Goal: Navigation & Orientation: Understand site structure

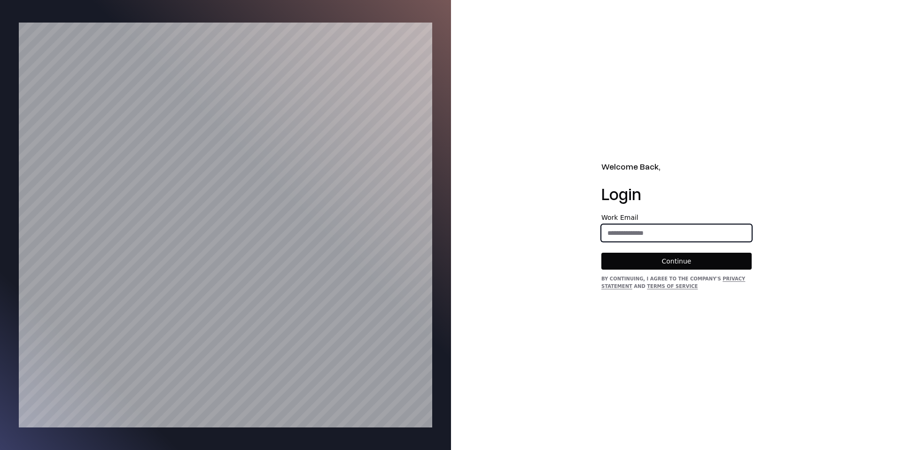
click at [697, 230] on input "email" at bounding box center [676, 233] width 149 height 17
type input "**********"
click at [655, 276] on div "By continuing, I agree to the Company's Privacy Statement and Terms of Service" at bounding box center [677, 282] width 150 height 15
click at [656, 266] on button "Continue" at bounding box center [677, 261] width 150 height 17
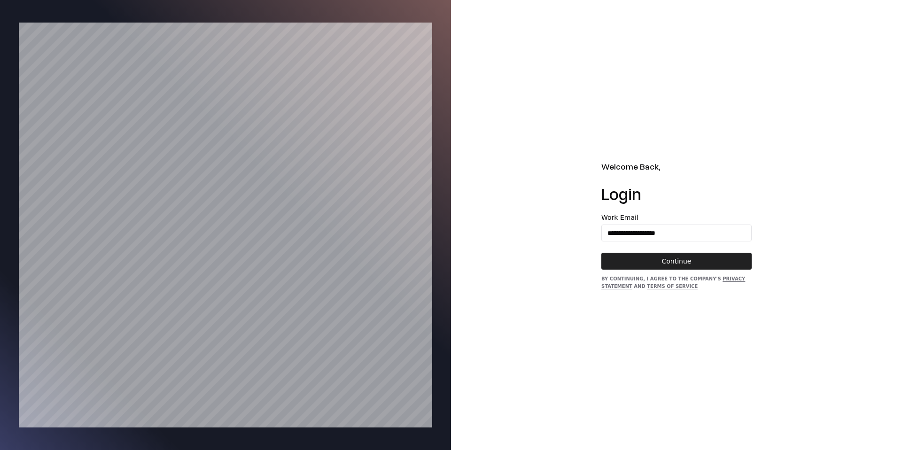
click at [667, 262] on button "Continue" at bounding box center [677, 261] width 150 height 17
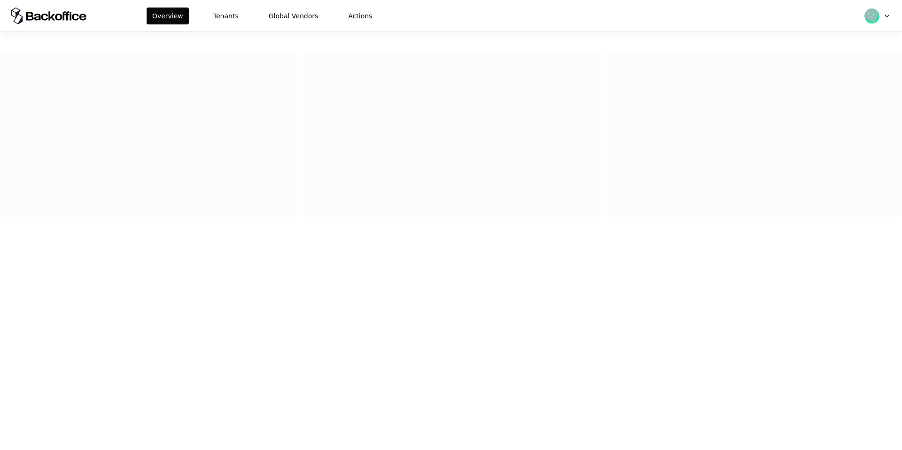
click at [222, 24] on div "Overview Tenants Global Vendors Actions" at bounding box center [451, 15] width 902 height 31
click at [226, 22] on button "Tenants" at bounding box center [226, 16] width 37 height 17
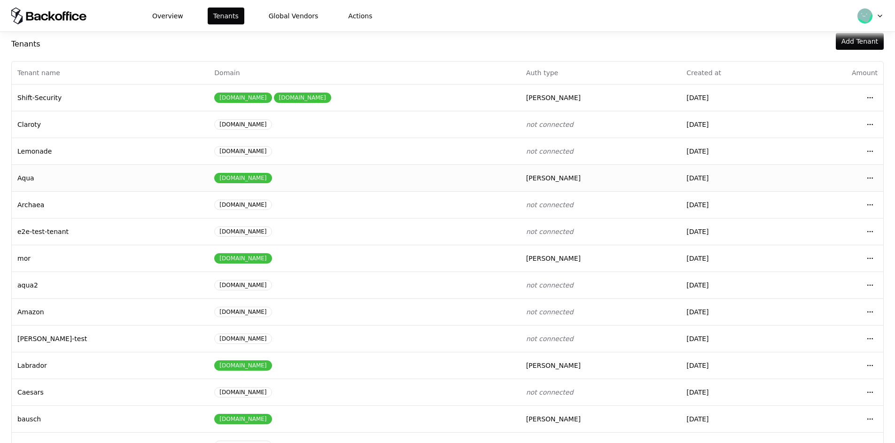
scroll to position [40, 0]
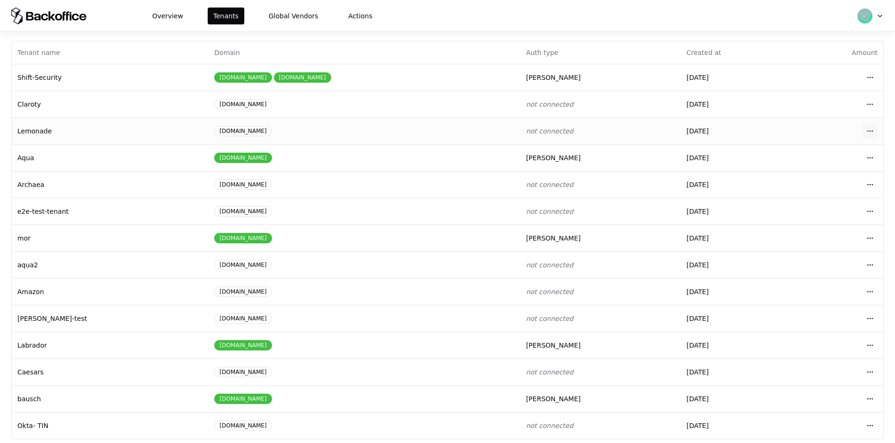
click at [870, 127] on html "Overview Tenants Global Vendors Actions Tenants Add Tenant Tenant name Domain A…" at bounding box center [447, 221] width 895 height 443
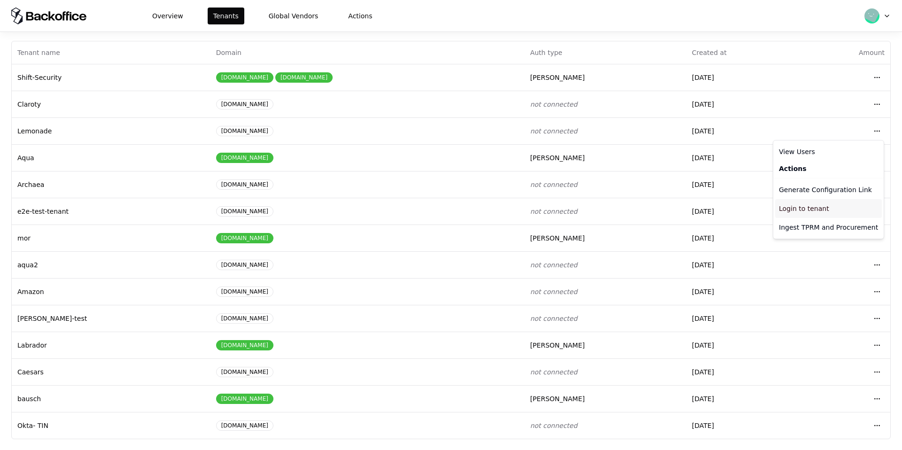
click at [784, 208] on div "Login to tenant" at bounding box center [828, 208] width 107 height 19
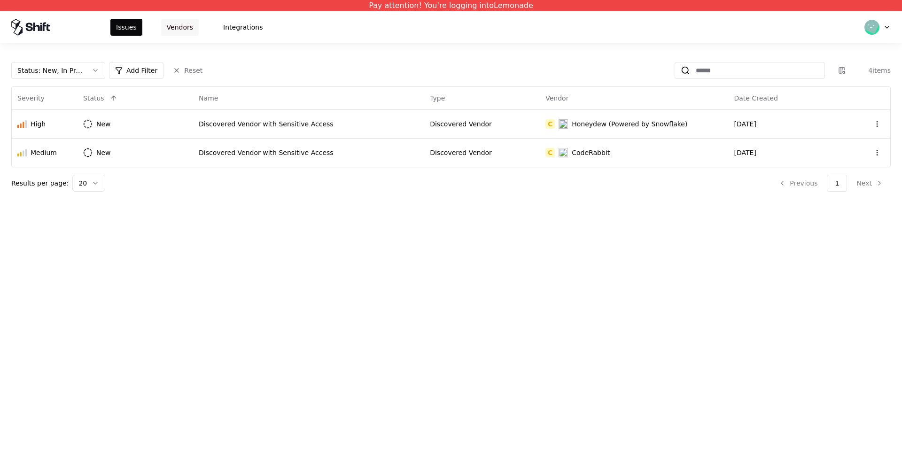
click at [184, 25] on button "Vendors" at bounding box center [180, 27] width 38 height 17
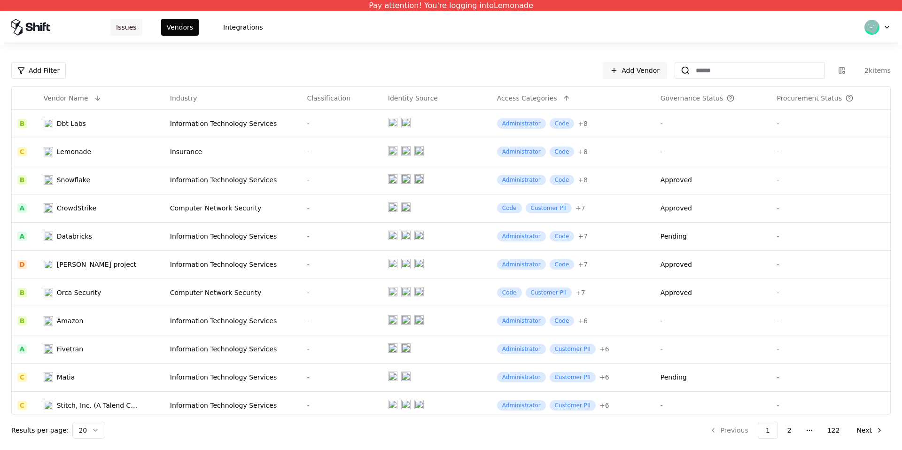
click at [140, 25] on button "Issues" at bounding box center [126, 27] width 32 height 17
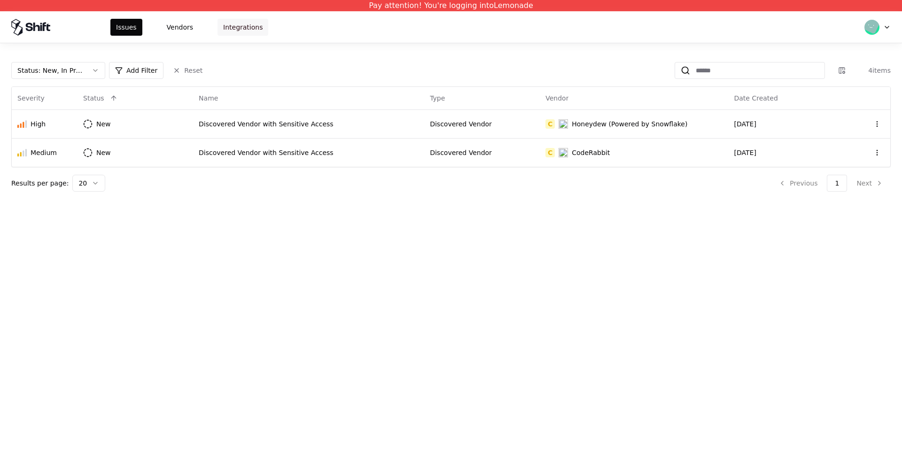
click at [256, 28] on button "Integrations" at bounding box center [243, 27] width 51 height 17
